Goal: Task Accomplishment & Management: Manage account settings

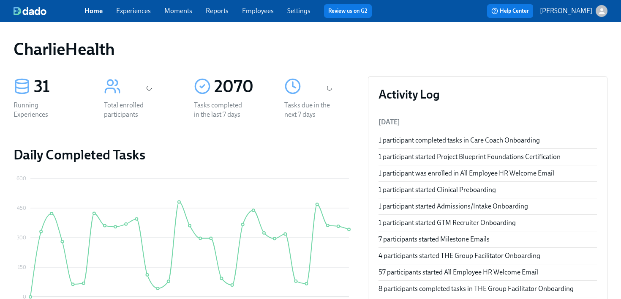
click at [144, 11] on link "Experiences" at bounding box center [133, 11] width 35 height 8
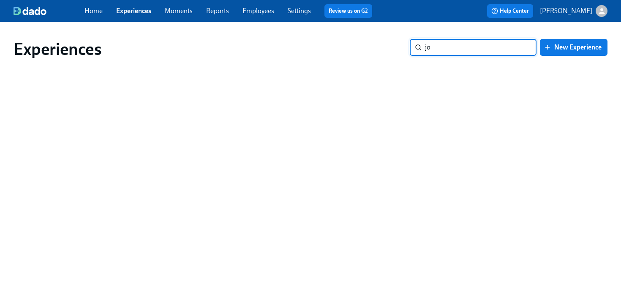
type input "j"
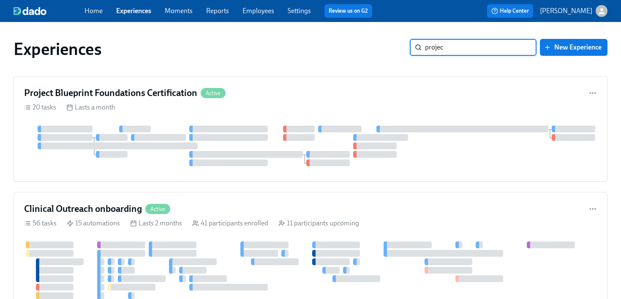
type input "project"
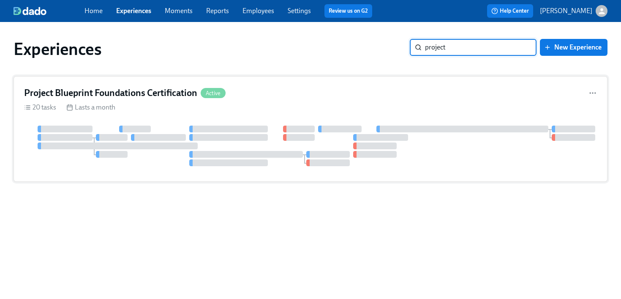
click at [254, 107] on div "20 tasks Lasts a month" at bounding box center [310, 107] width 573 height 9
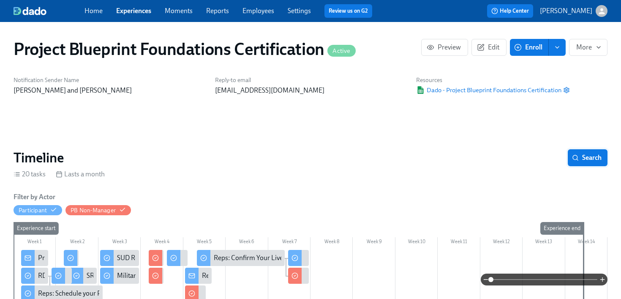
click at [584, 164] on button "Search" at bounding box center [588, 157] width 40 height 17
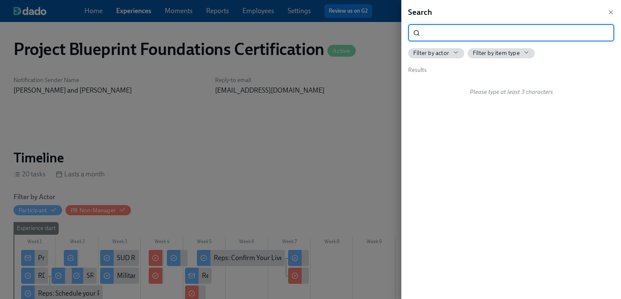
click at [332, 139] on div at bounding box center [310, 149] width 621 height 299
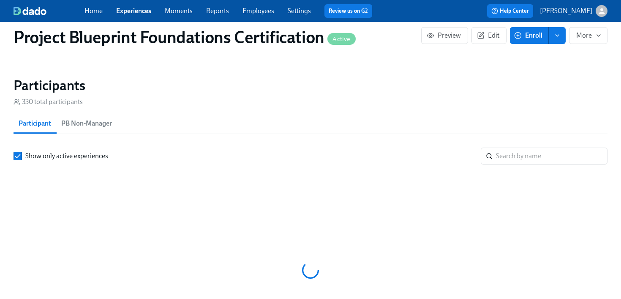
scroll to position [0, 2202]
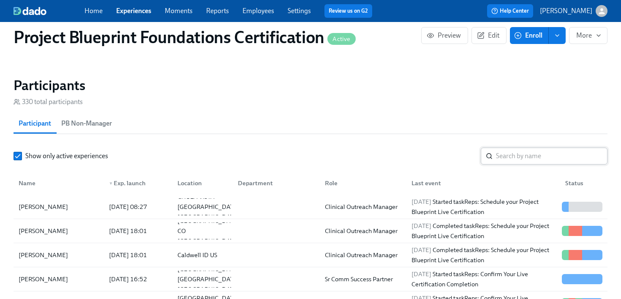
click at [517, 158] on input "search" at bounding box center [551, 155] width 111 height 17
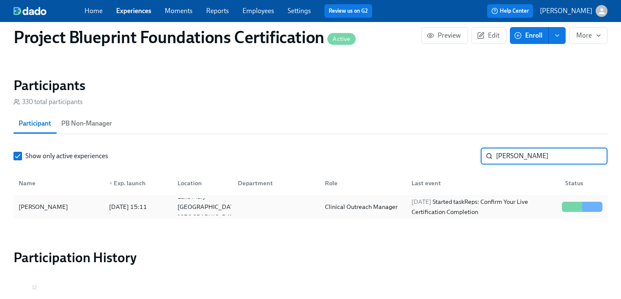
type input "[PERSON_NAME]"
click at [293, 205] on div at bounding box center [274, 206] width 87 height 17
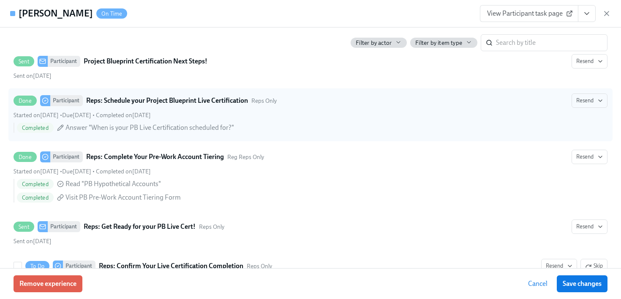
scroll to position [187, 0]
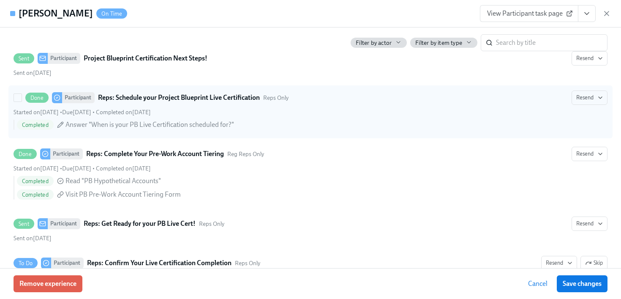
click at [173, 103] on div "Done Participant Reps: Schedule your Project Blueprint Live Certification Reps …" at bounding box center [156, 97] width 263 height 11
click at [22, 101] on input "Done Participant Reps: Schedule your Project Blueprint Live Certification Reps …" at bounding box center [18, 98] width 8 height 8
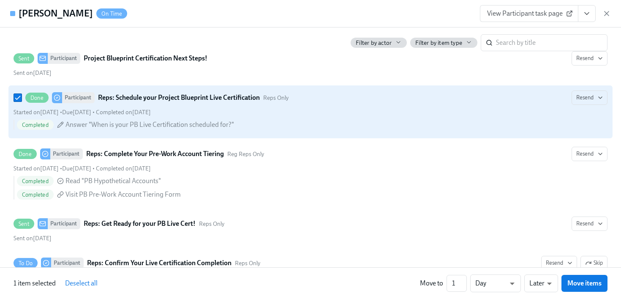
click at [185, 95] on strong "Reps: Schedule your Project Blueprint Live Certification" at bounding box center [179, 97] width 162 height 10
click at [22, 95] on input "Done Participant Reps: Schedule your Project Blueprint Live Certification Reps …" at bounding box center [18, 98] width 8 height 8
checkbox input "false"
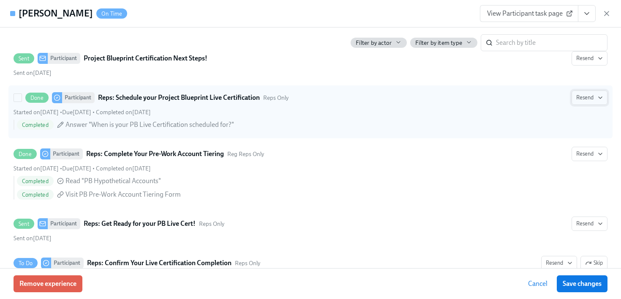
click at [581, 97] on span "Resend" at bounding box center [589, 97] width 27 height 8
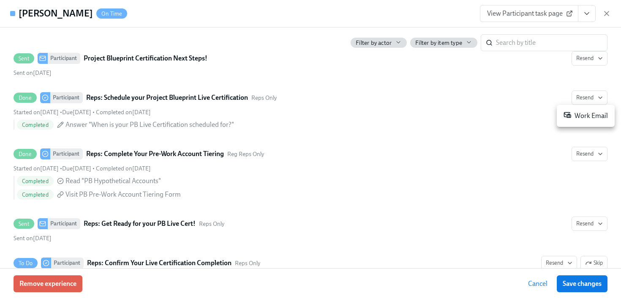
click at [582, 116] on div "Work Email" at bounding box center [585, 116] width 44 height 10
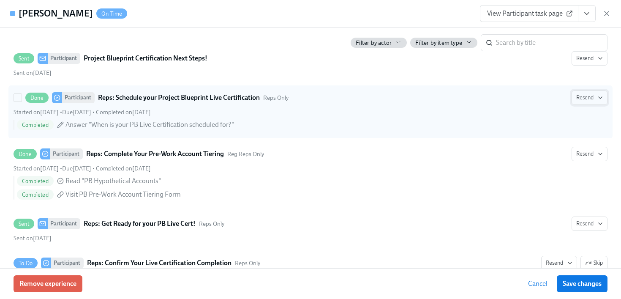
click at [591, 94] on span "Resend" at bounding box center [589, 97] width 27 height 8
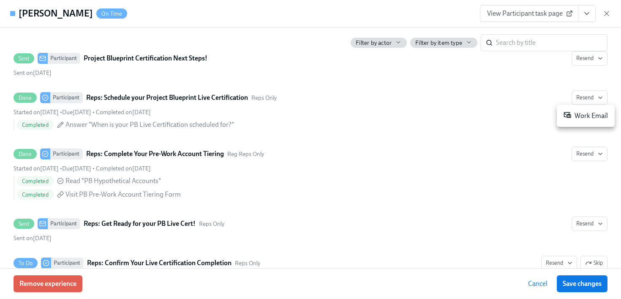
click at [593, 116] on div "Work Email" at bounding box center [585, 116] width 44 height 10
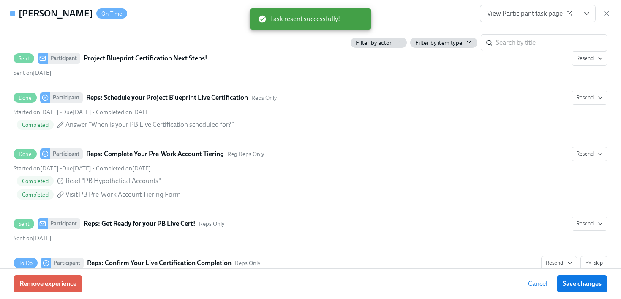
click at [590, 285] on span "Save changes" at bounding box center [582, 283] width 39 height 8
